Goal: Information Seeking & Learning: Learn about a topic

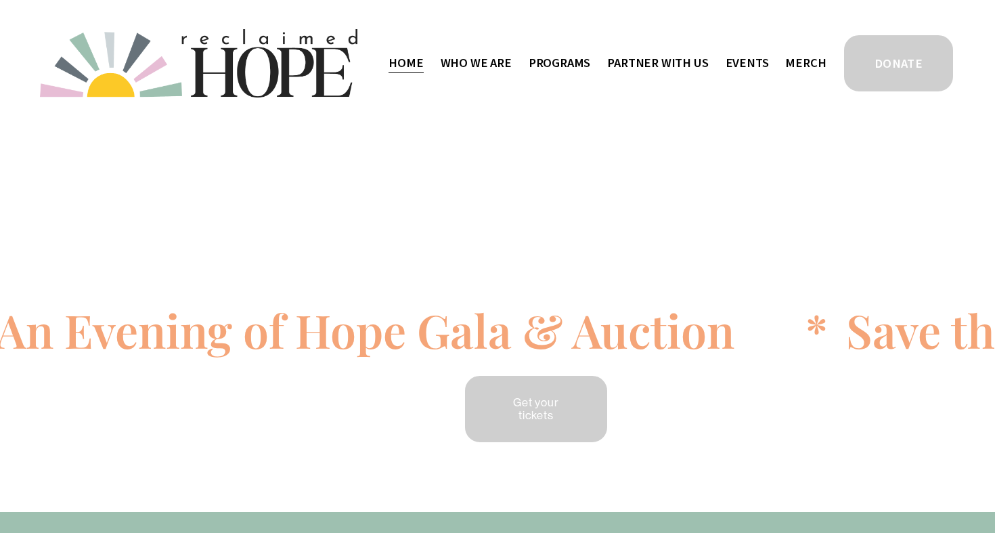
click at [0, 0] on span "Camp Hope" at bounding box center [0, 0] width 0 height 0
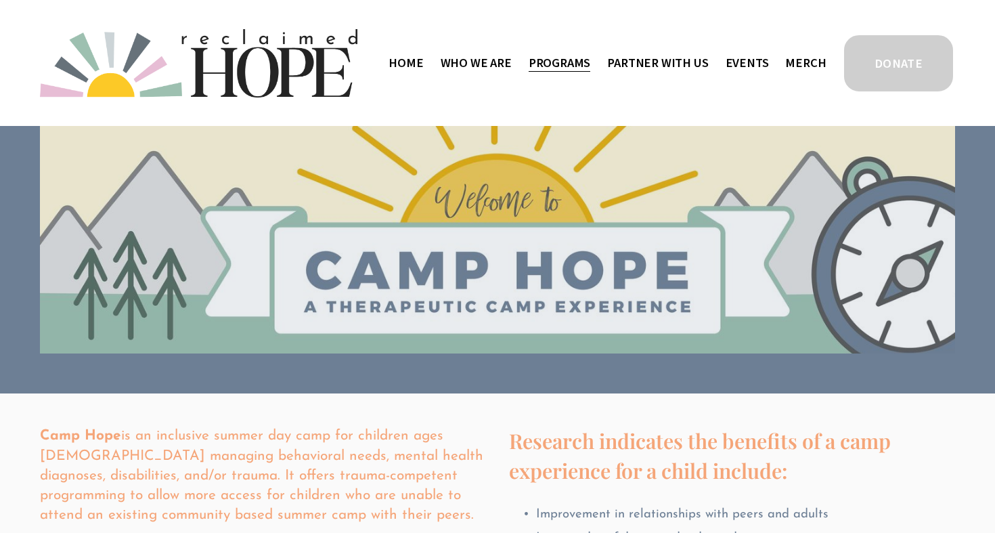
drag, startPoint x: 477, startPoint y: 269, endPoint x: 536, endPoint y: 265, distance: 59.0
click at [537, 265] on div at bounding box center [497, 240] width 915 height 162
drag, startPoint x: 523, startPoint y: 193, endPoint x: 489, endPoint y: 196, distance: 33.3
click at [489, 196] on div at bounding box center [497, 240] width 915 height 162
